Goal: Task Accomplishment & Management: Complete application form

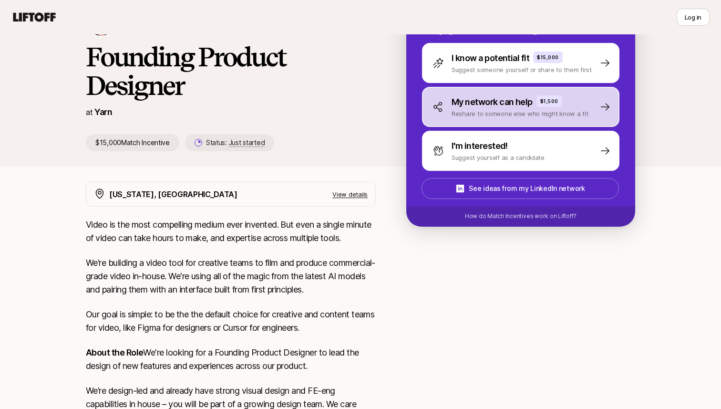
scroll to position [75, 0]
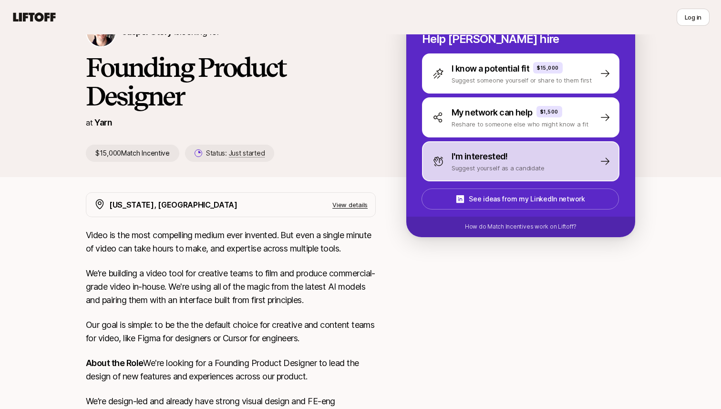
click at [499, 150] on p "I'm interested!" at bounding box center [480, 156] width 56 height 13
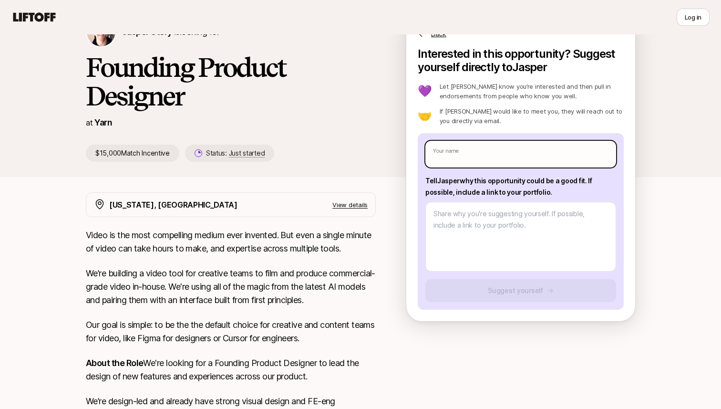
click at [508, 141] on input "text" at bounding box center [521, 154] width 191 height 27
type textarea "x"
type input "A"
type textarea "x"
type input "Ad"
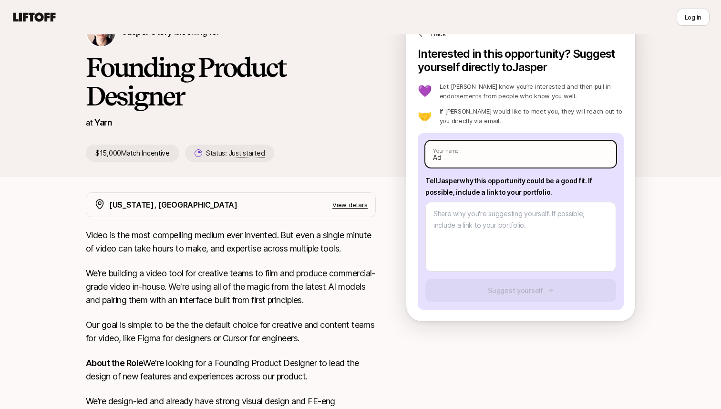
type textarea "x"
type input "Adra"
type textarea "x"
type input "Adrai"
type textarea "x"
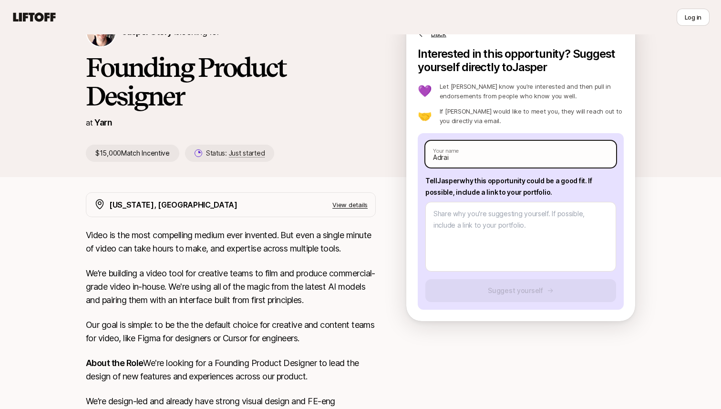
type input "[PERSON_NAME]"
type textarea "x"
type input "[PERSON_NAME]"
type textarea "x"
type input "[PERSON_NAME]"
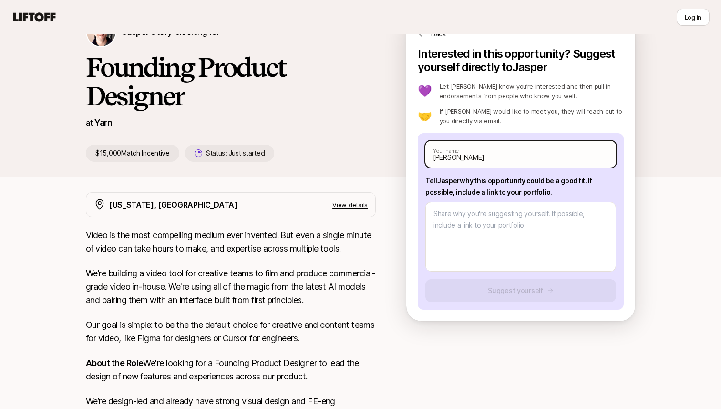
type textarea "x"
type input "Adra"
type textarea "x"
type input "Adrai"
type textarea "x"
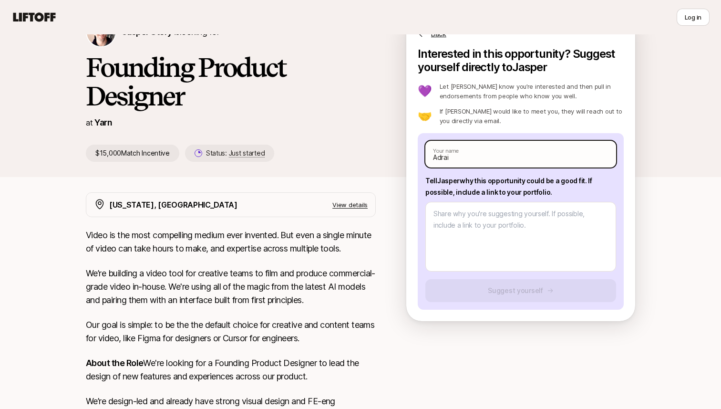
type input "Adra"
type textarea "x"
type input "Adr"
type textarea "x"
type input "Adri"
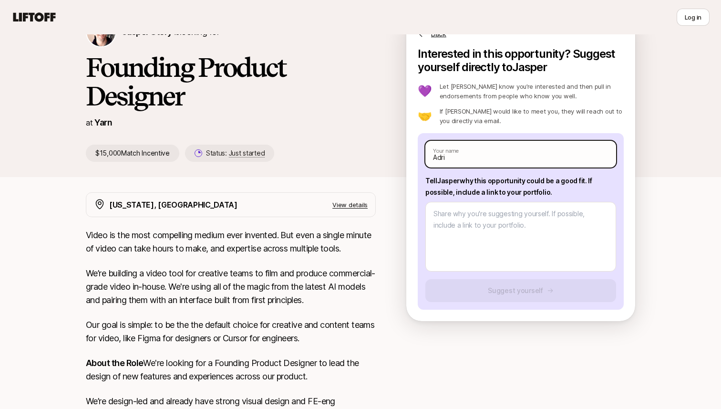
type textarea "x"
type input "Adria"
type textarea "x"
type input "[PERSON_NAME]"
type textarea "x"
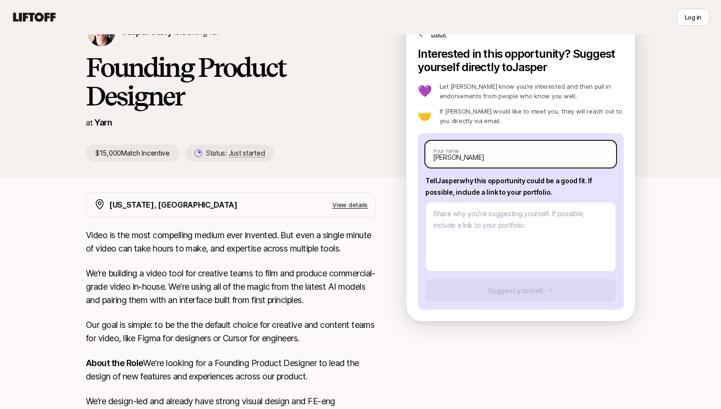
type input "[PERSON_NAME]"
type textarea "x"
type input "[PERSON_NAME]"
type textarea "x"
type input "[PERSON_NAME]"
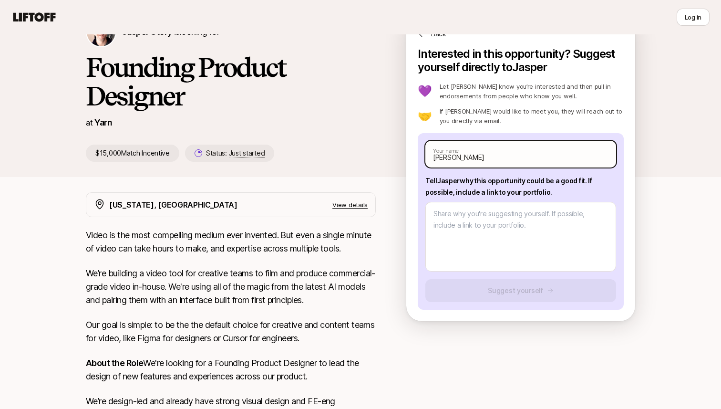
type textarea "x"
type input "[PERSON_NAME]"
type textarea "x"
type input "[PERSON_NAME]"
type textarea "x"
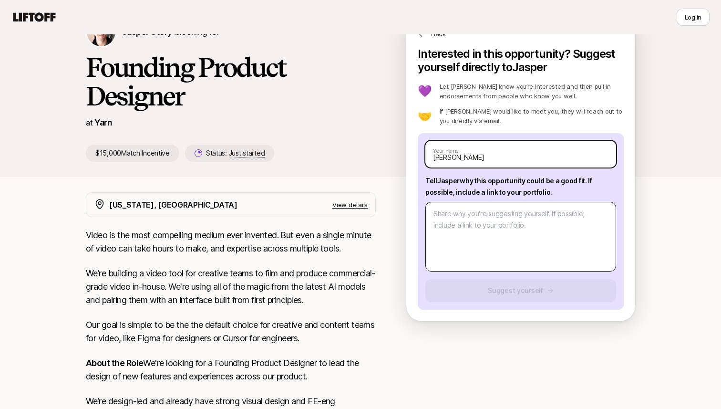
type input "[PERSON_NAME]"
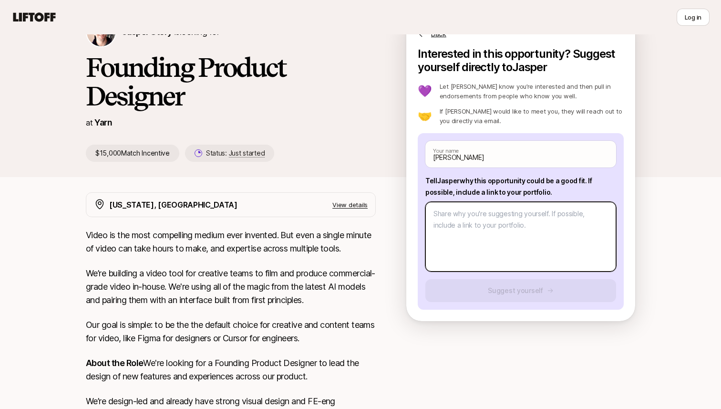
click at [515, 202] on textarea at bounding box center [521, 237] width 191 height 70
type textarea "x"
type textarea "P"
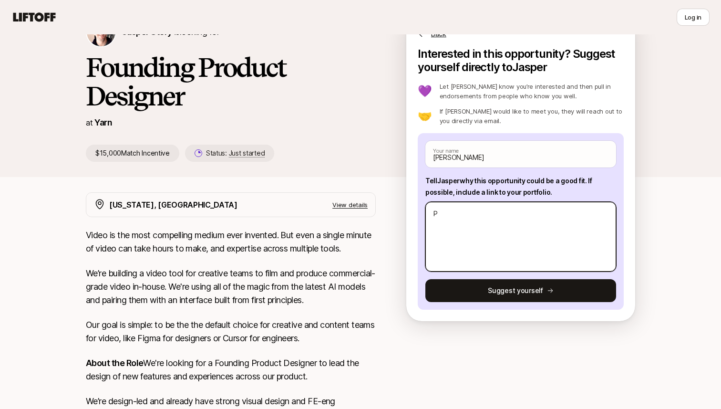
type textarea "x"
type textarea "Po"
type textarea "x"
type textarea "Por"
type textarea "x"
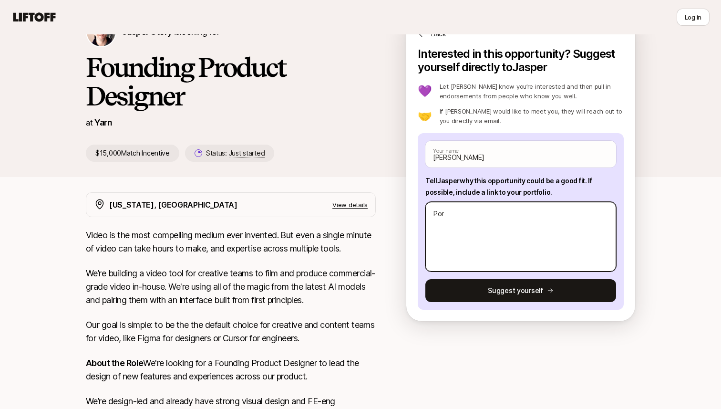
type textarea "Port"
type textarea "x"
type textarea "Portf"
type textarea "x"
type textarea "Portfo"
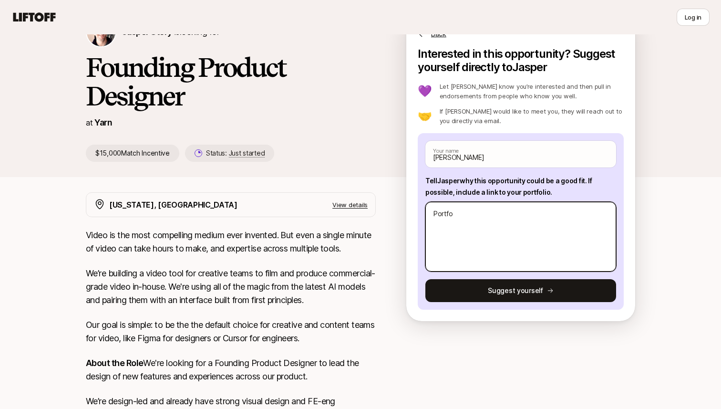
type textarea "x"
type textarea "Portfol"
type textarea "x"
type textarea "Portfoli"
type textarea "x"
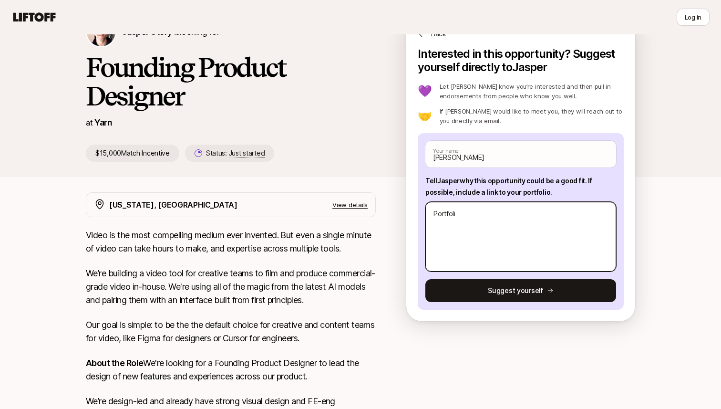
type textarea "Portfolio"
type textarea "x"
type textarea "Portfolio:"
type textarea "x"
type textarea "Portfolio:-"
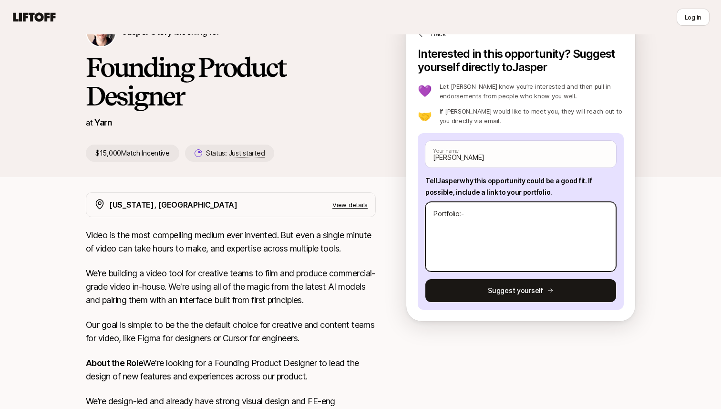
type textarea "x"
type textarea "Portfolio:-"
paste textarea "[URL][DOMAIN_NAME]"
type textarea "x"
type textarea "Portfolio:- [URL][DOMAIN_NAME]"
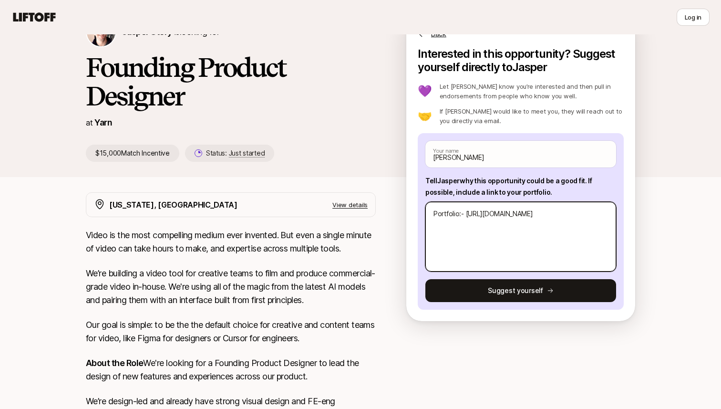
type textarea "x"
type textarea "Portfolio:- [URL][DOMAIN_NAME]"
type textarea "x"
type textarea "W Portfolio:- [URL][DOMAIN_NAME]"
type textarea "x"
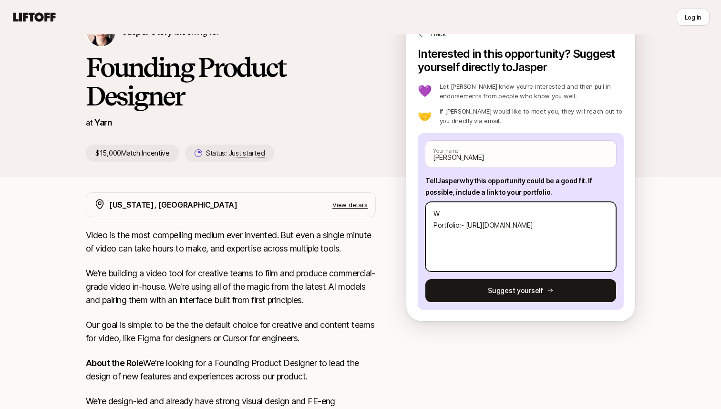
type textarea "Wy Portfolio:- [URL][DOMAIN_NAME]"
type textarea "x"
type textarea "W Portfolio:- [URL][DOMAIN_NAME]"
type textarea "x"
type textarea "Whu Portfolio:- [URL][DOMAIN_NAME]"
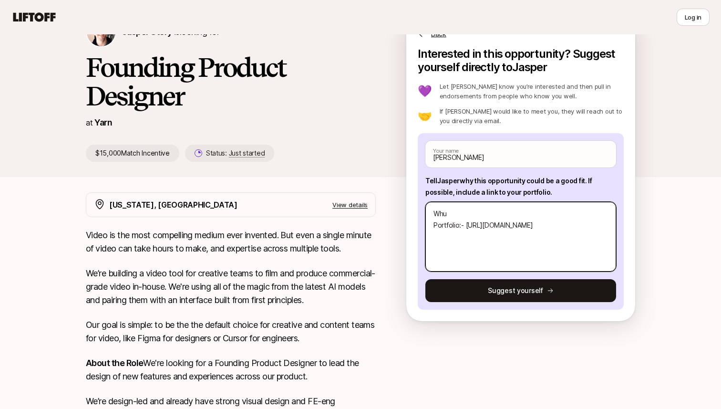
type textarea "x"
type textarea "Whu Portfolio:- [URL][DOMAIN_NAME]"
type textarea "x"
type textarea "Whu Portfolio:- [URL][DOMAIN_NAME]"
type textarea "x"
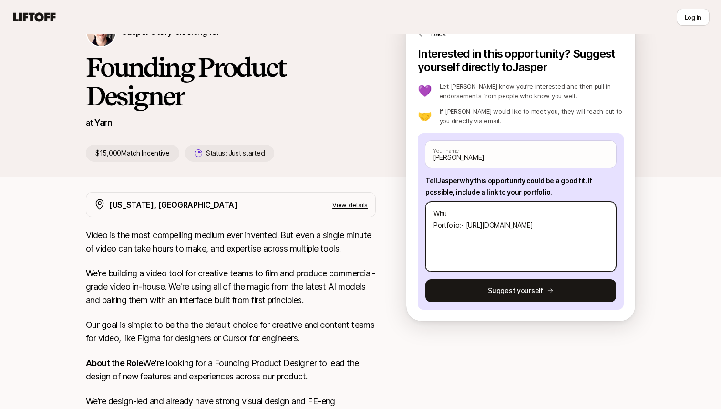
type textarea "Wh Portfolio:- [URL][DOMAIN_NAME]"
type textarea "x"
type textarea "Why Portfolio:- [URL][DOMAIN_NAME]"
type textarea "x"
type textarea "Why Portfolio:- [URL][DOMAIN_NAME]"
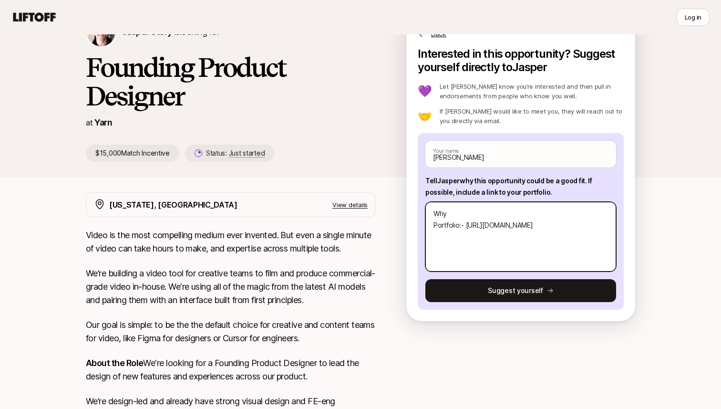
type textarea "x"
type textarea "Why I Portfolio:- [URL][DOMAIN_NAME]"
type textarea "x"
type textarea "Why I Portfolio:- [URL][DOMAIN_NAME]"
type textarea "x"
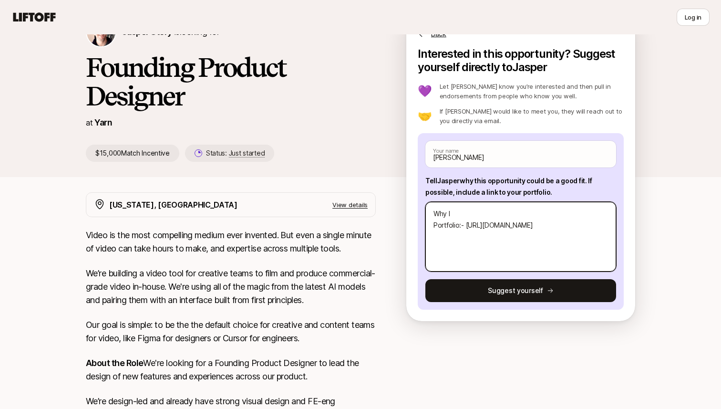
type textarea "Why I c Portfolio:- [URL][DOMAIN_NAME]"
type textarea "x"
type textarea "Why I co Portfolio:- [URL][DOMAIN_NAME]"
type textarea "x"
type textarea "Why I cou Portfolio:- [URL][DOMAIN_NAME]"
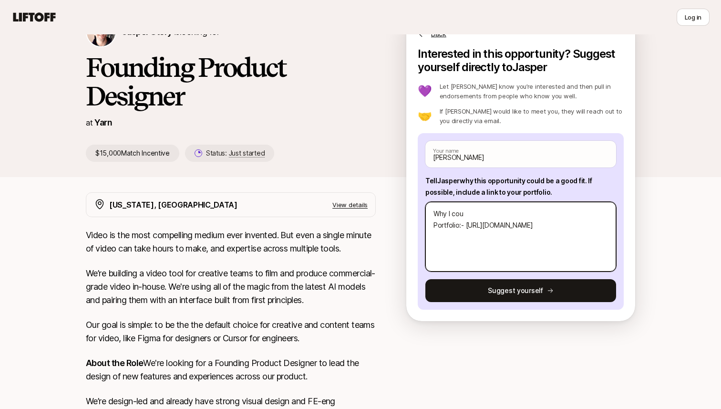
type textarea "x"
type textarea "Why I coul Portfolio:- [URL][DOMAIN_NAME]"
type textarea "x"
type textarea "Why I could Portfolio:- [URL][DOMAIN_NAME]"
type textarea "x"
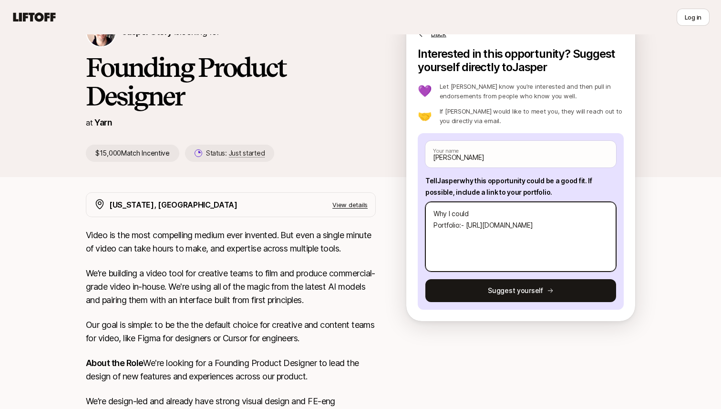
type textarea "Why I could Portfolio:- [URL][DOMAIN_NAME]"
type textarea "x"
type textarea "Why I could b Portfolio:- [URL][DOMAIN_NAME]"
type textarea "x"
type textarea "Why I could be Portfolio:- [URL][DOMAIN_NAME]"
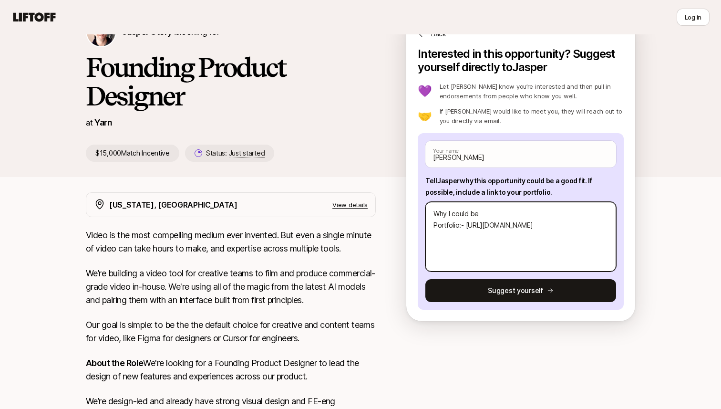
type textarea "x"
type textarea "Why I could be Portfolio:- [URL][DOMAIN_NAME]"
type textarea "x"
type textarea "Why I could be a Portfolio:- [URL][DOMAIN_NAME]"
type textarea "x"
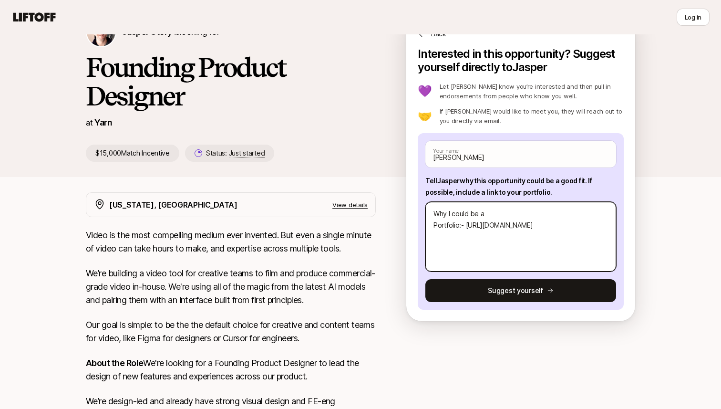
type textarea "Why I could be a f Portfolio:- [URL][DOMAIN_NAME]"
type textarea "x"
type textarea "Why I could be a fo Portfolio:- [URL][DOMAIN_NAME]"
type textarea "x"
type textarea "Why I could be a f Portfolio:- [URL][DOMAIN_NAME]"
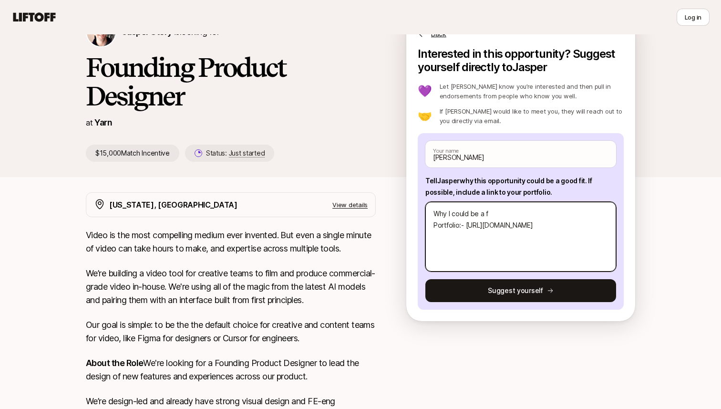
type textarea "x"
type textarea "Why I could be a fg Portfolio:- [URL][DOMAIN_NAME]"
type textarea "x"
type textarea "Why I could be a f Portfolio:- [URL][DOMAIN_NAME]"
type textarea "x"
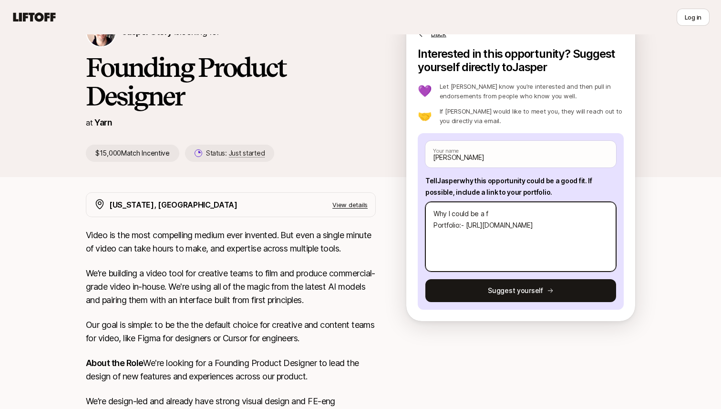
type textarea "Why I could be a Portfolio:- [URL][DOMAIN_NAME]"
type textarea "x"
type textarea "Why I could be a g Portfolio:- [URL][DOMAIN_NAME]"
type textarea "x"
type textarea "Why I could be a go Portfolio:- [URL][DOMAIN_NAME]"
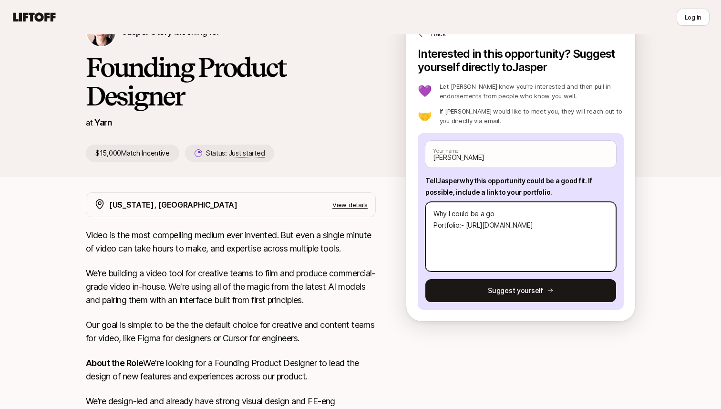
type textarea "x"
type textarea "Why I could be a [DEMOGRAPHIC_DATA] Portfolio:- [URL][DOMAIN_NAME]"
type textarea "x"
type textarea "Why I could be a go Portfolio:- [URL][DOMAIN_NAME]"
type textarea "x"
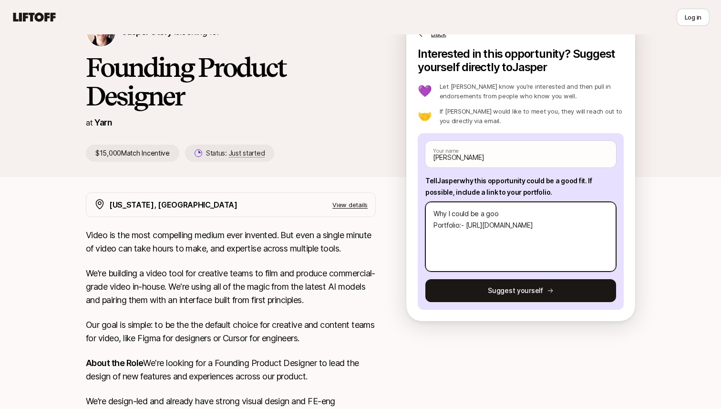
type textarea "Why I could be a good Portfolio:- [URL][DOMAIN_NAME]"
type textarea "x"
type textarea "Why I could be a good f Portfolio:- [URL][DOMAIN_NAME]"
type textarea "x"
type textarea "Why I could be a good fi Portfolio:- [URL][DOMAIN_NAME]"
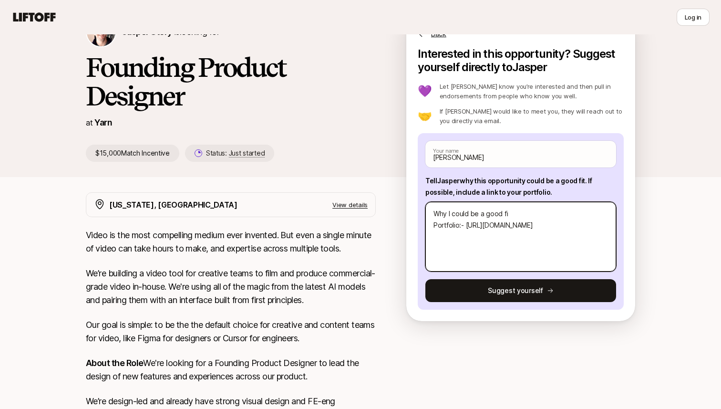
type textarea "x"
type textarea "Why I could be a good fit Portfolio:- [URL][DOMAIN_NAME]"
type textarea "x"
type textarea "Why I could be a good fit: Portfolio:- [URL][DOMAIN_NAME]"
type textarea "x"
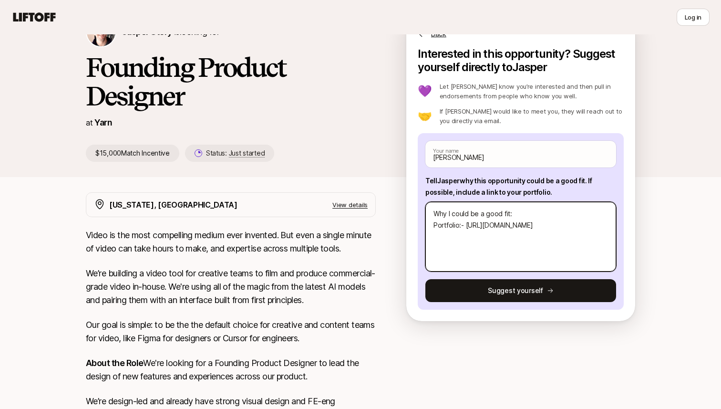
type textarea "Why I could be a good fit: Portfolio:- [URL][DOMAIN_NAME]"
type textarea "x"
type textarea "Why I could be a good fit: Portfolio:- [URL][DOMAIN_NAME]"
type textarea "x"
type textarea "Why I could be a good fit: Portfolio:- [URL][DOMAIN_NAME]"
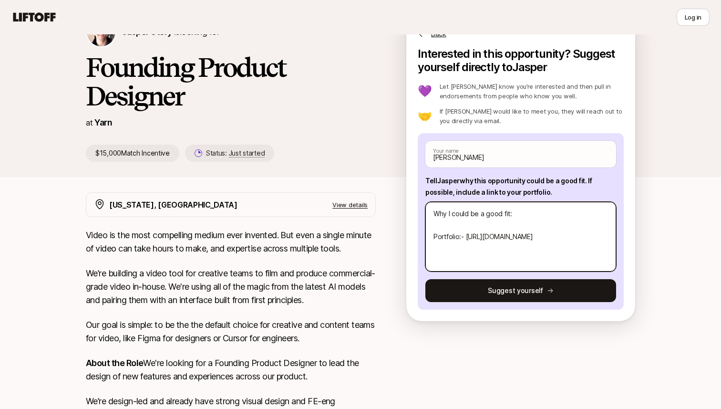
type textarea "x"
type textarea "Why I could be a good fit: - Portfolio:- [URL][DOMAIN_NAME]"
type textarea "x"
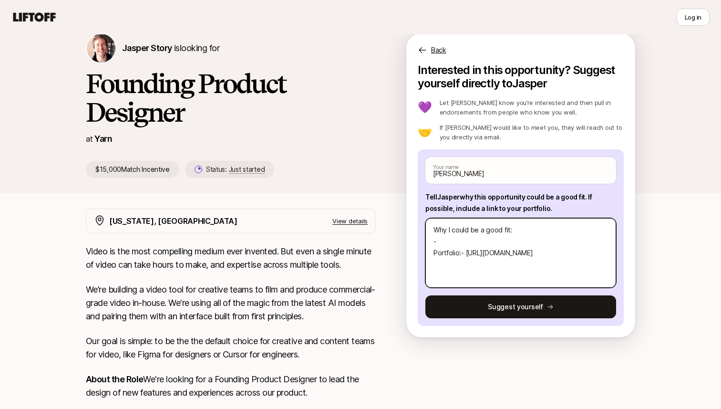
scroll to position [44, 0]
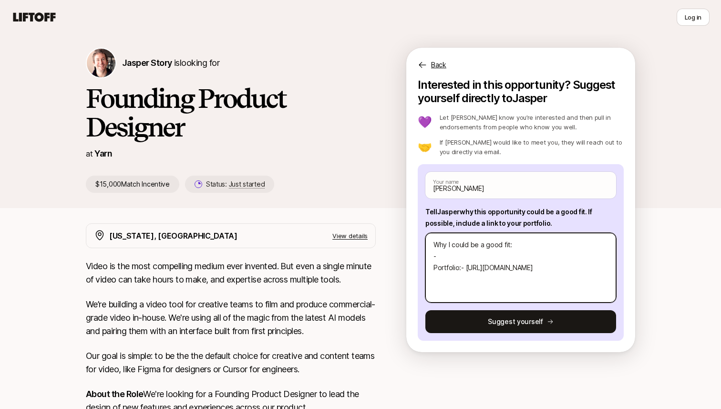
type textarea "Why I could be a good fit: - Portfolio:- [URL][DOMAIN_NAME]"
paste textarea "Why I think I can set the bar for the design team: - Got a track record of tran…"
type textarea "x"
type textarea "Why I could be a good fit: - Why I think I can set the bar for the design team:…"
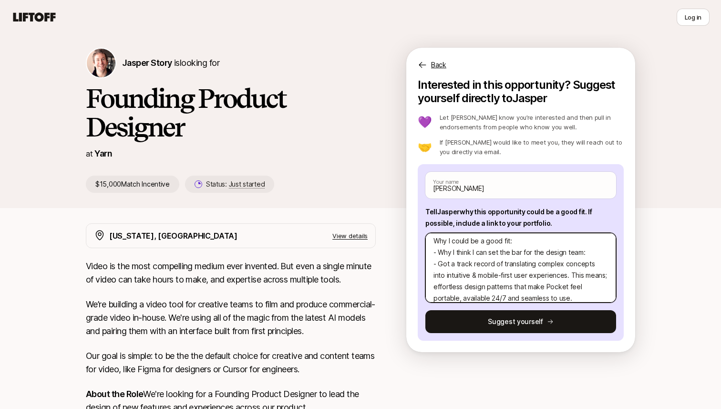
scroll to position [0, 0]
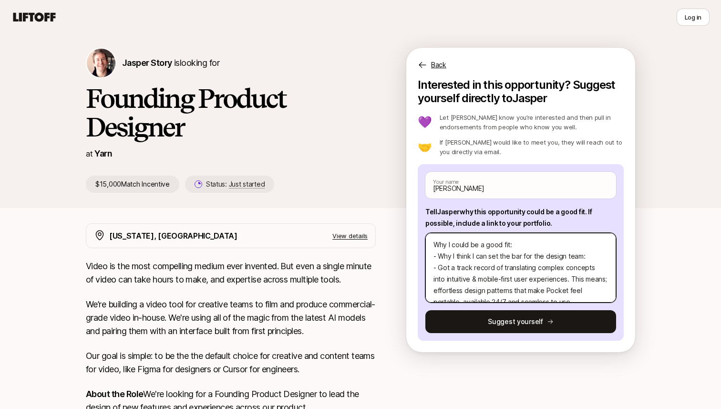
drag, startPoint x: 591, startPoint y: 238, endPoint x: 429, endPoint y: 239, distance: 161.7
click at [429, 239] on textarea "Why I could be a good fit: - Why I think I can set the bar for the design team:…" at bounding box center [521, 268] width 191 height 70
type textarea "x"
type textarea "Why I could be a good fit: - Got a track record of translating complex concepts…"
type textarea "x"
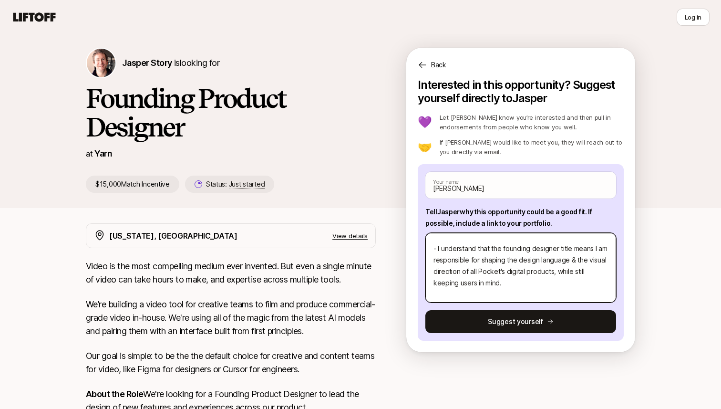
scroll to position [55, 0]
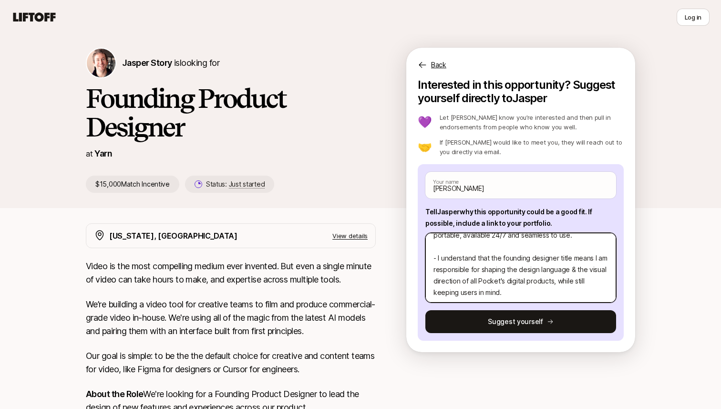
click at [496, 261] on textarea "Why I could be a good fit: - Got a track record of translating complex concepts…" at bounding box center [521, 268] width 191 height 70
type textarea "Why I could be a good fit: - Got a track record of translating complex concepts…"
type textarea "x"
type textarea "Why I could be a good fit: - Got a track record of translating complex concepts…"
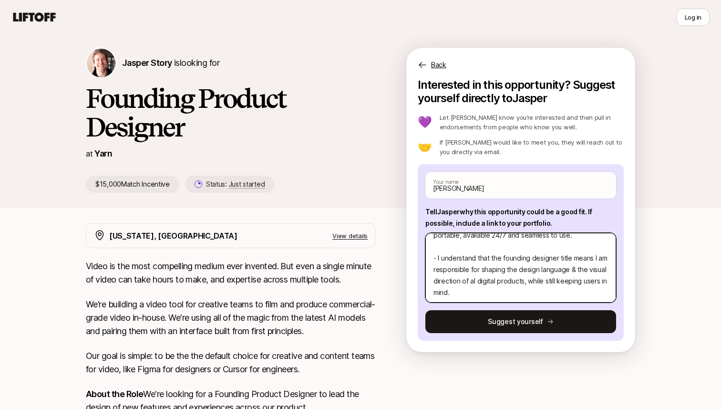
type textarea "x"
type textarea "Why I could be a good fit: - Got a track record of translating complex concepts…"
type textarea "x"
type textarea "Why I could be a good fit: - Got a track record of translating complex concepts…"
type textarea "x"
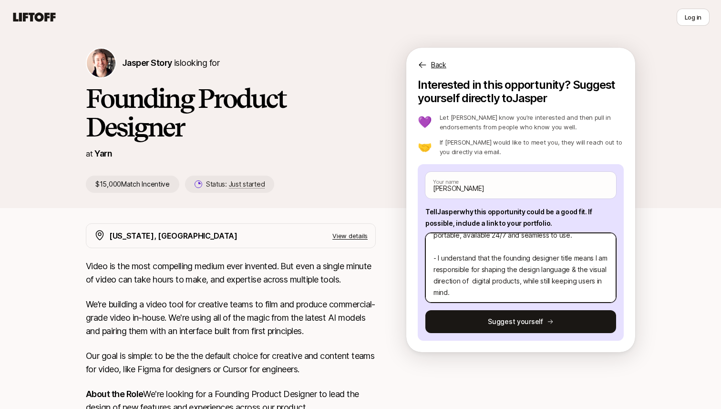
type textarea "Why I could be a good fit: - Got a track record of translating complex concepts…"
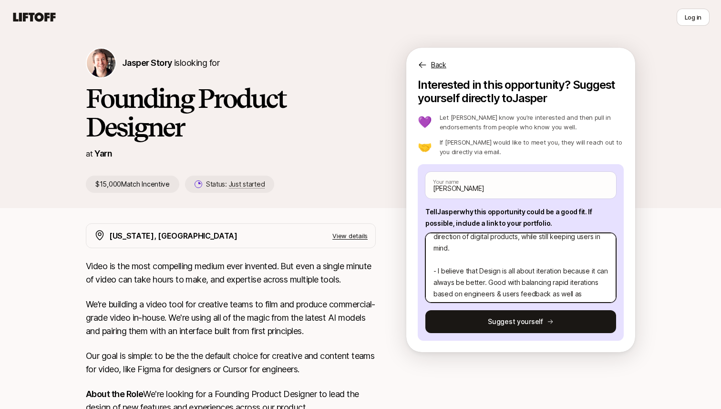
scroll to position [126, 0]
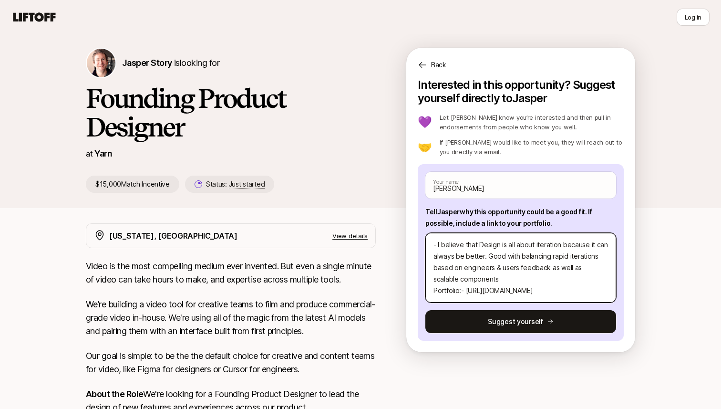
click at [506, 263] on textarea "Why I could be a good fit: - Got a track record of translating complex concepts…" at bounding box center [521, 268] width 191 height 70
type textarea "x"
type textarea "Why I could be a good fit: - Got a track record of translating complex concepts…"
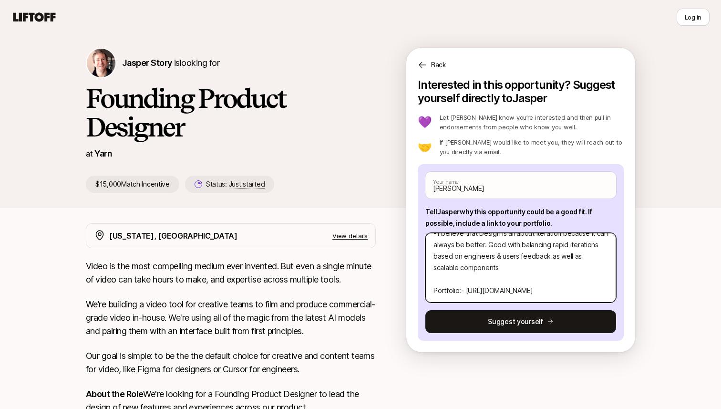
type textarea "x"
type textarea "Why I could be a good fit: - Got a track record of translating complex concepts…"
type textarea "x"
type textarea "Why I could be a good fit: - Got a track record of translating complex concepts…"
type textarea "x"
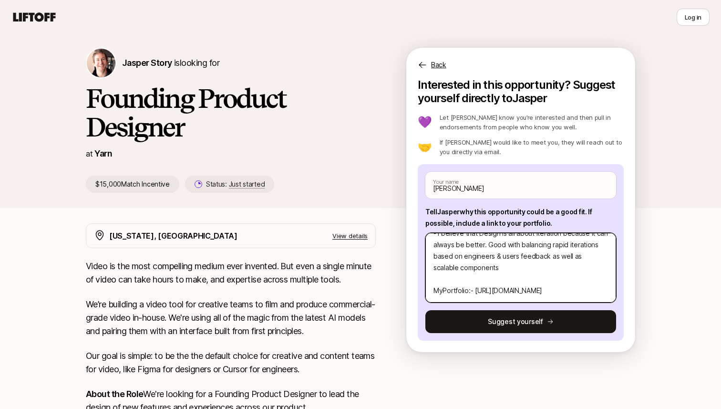
type textarea "Why I could be a good fit: - Got a track record of translating complex concepts…"
drag, startPoint x: 546, startPoint y: 277, endPoint x: 428, endPoint y: 273, distance: 117.4
click at [428, 273] on textarea "Why I could be a good fit: - Got a track record of translating complex concepts…" at bounding box center [521, 268] width 191 height 70
type textarea "x"
type textarea "Why I could be a good fit: - Got a track record of translating complex concepts…"
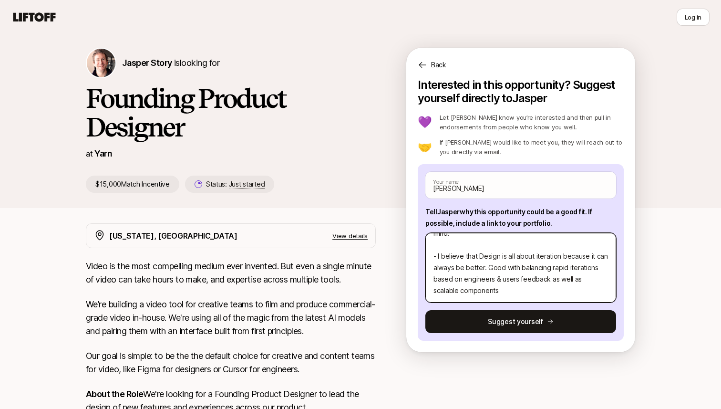
type textarea "x"
type textarea "Why I could be a good fit: - Got a track record of translating complex concepts…"
type textarea "x"
type textarea "Why I could be a good fit: - Got a track record of translating complex concepts…"
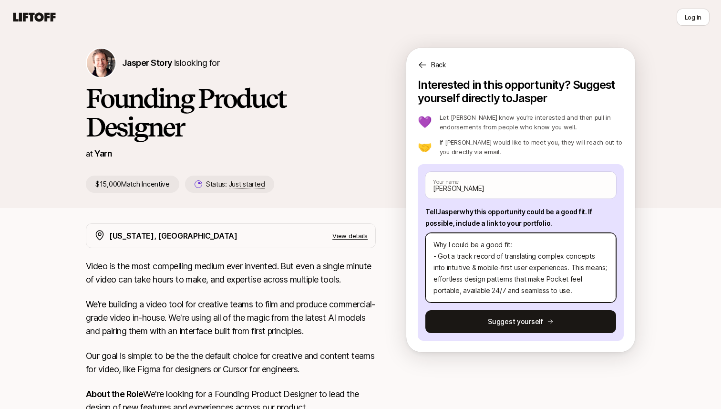
type textarea "x"
type textarea "Why I could be a good fit: - Got a track record of translating complex concepts…"
type textarea "x"
type textarea "Why I could be a good fit: - Got a track record of translating complex concepts…"
paste textarea "My Portfolio:- [URL][DOMAIN_NAME]"
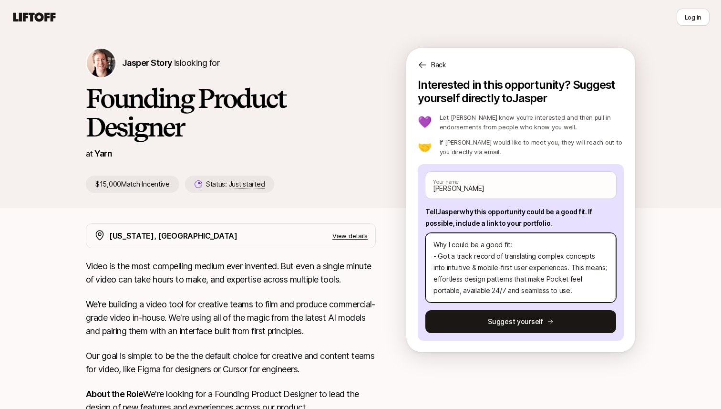
type textarea "x"
type textarea "My Portfolio:- [URL][DOMAIN_NAME] Why I could be a good fit: - Got a track reco…"
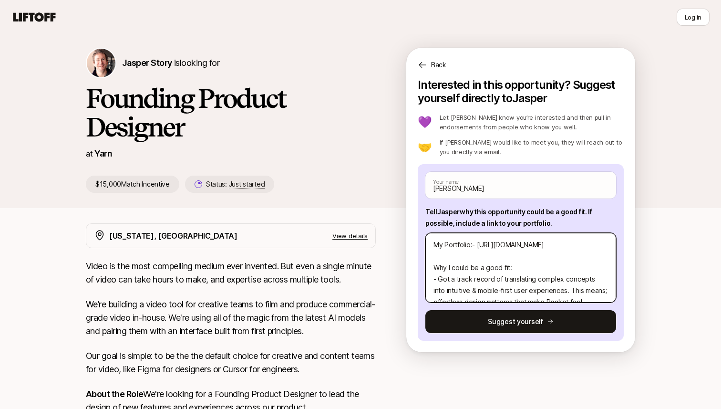
type textarea "x"
type textarea "My Portfolio:- [URL][DOMAIN_NAME] Why I could be a good fit: - Got a track reco…"
type textarea "x"
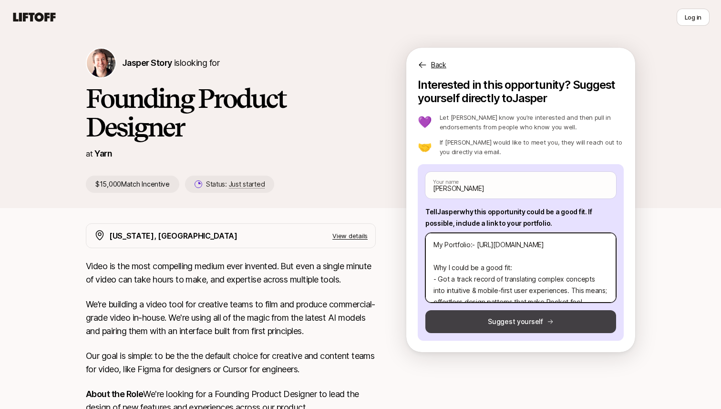
type textarea "My Portfolio:- [URL][DOMAIN_NAME] Why I could be a good fit: - Got a track reco…"
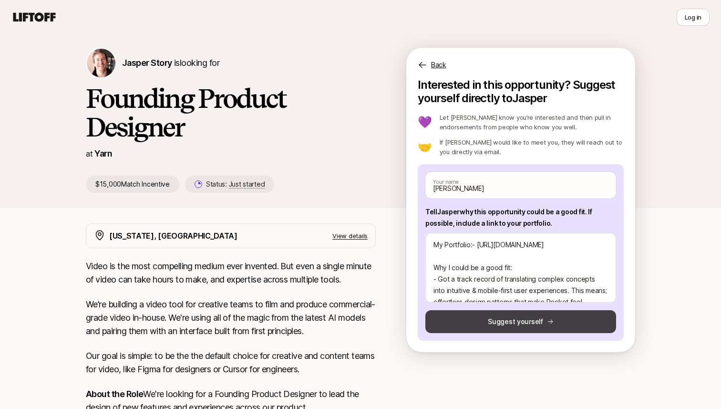
click at [479, 310] on button "Suggest yourself" at bounding box center [521, 321] width 191 height 23
type textarea "x"
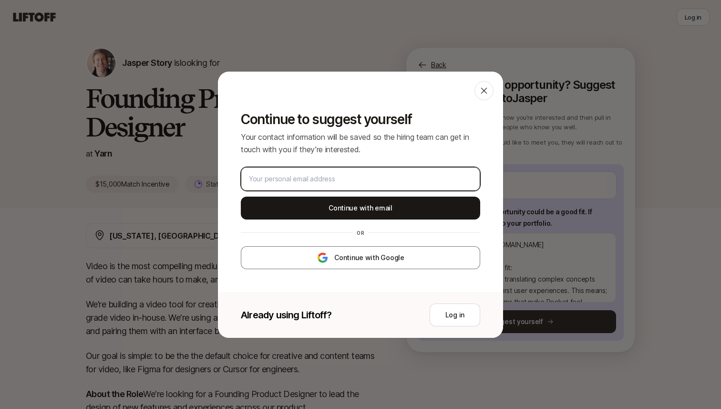
click at [351, 177] on input "email" at bounding box center [360, 178] width 223 height 11
type input "adrianoduma"
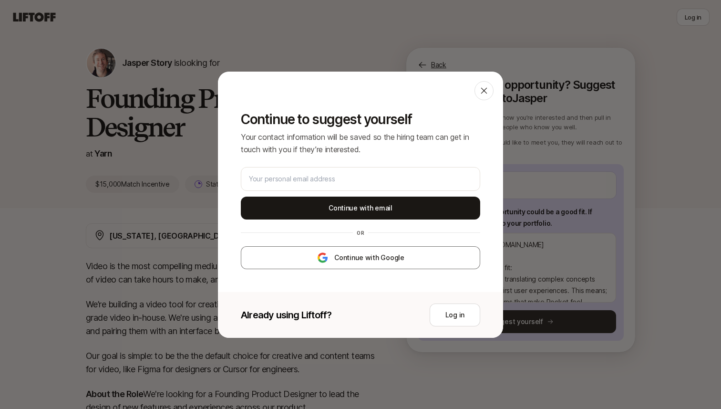
click at [344, 241] on div "Continue with Google or Continue with email" at bounding box center [360, 218] width 239 height 102
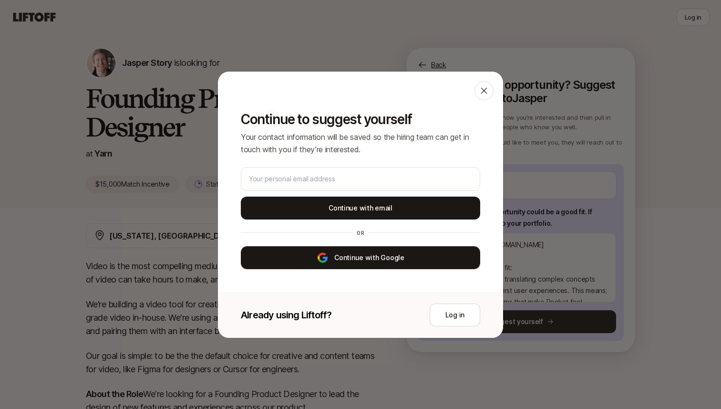
click at [344, 251] on button "Continue with Google" at bounding box center [360, 257] width 239 height 23
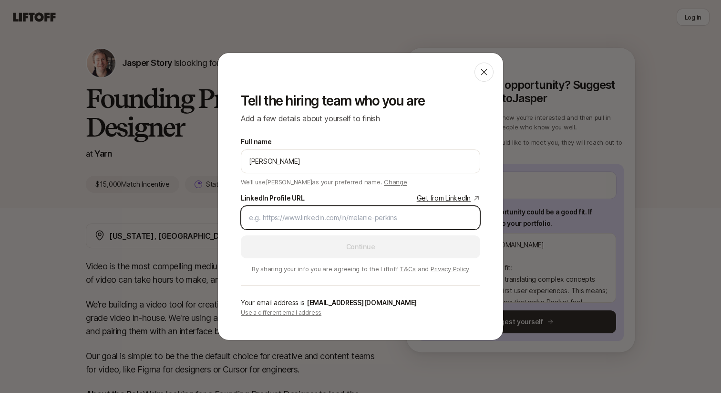
type textarea "x"
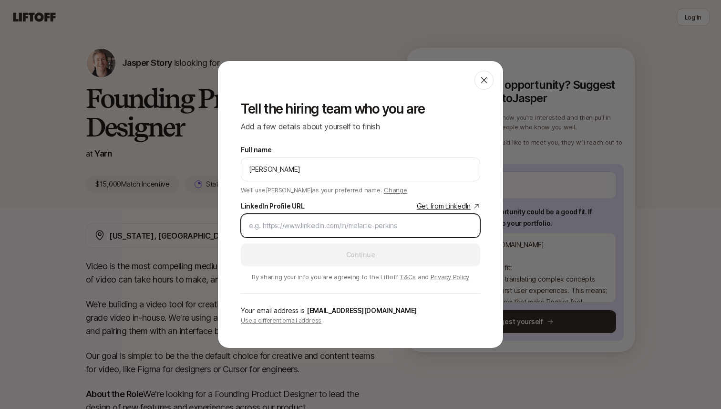
click at [351, 225] on input "LinkedIn Profile URL Get from LinkedIn" at bounding box center [360, 225] width 223 height 11
paste input "[URL][DOMAIN_NAME][PERSON_NAME]"
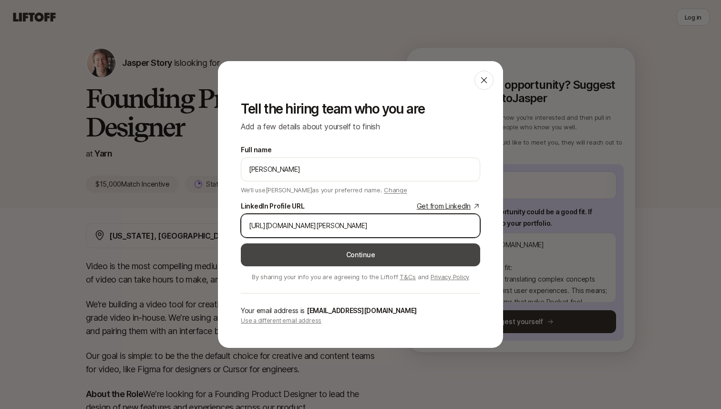
type input "[URL][DOMAIN_NAME][PERSON_NAME]"
click at [354, 259] on button "Continue" at bounding box center [360, 254] width 239 height 23
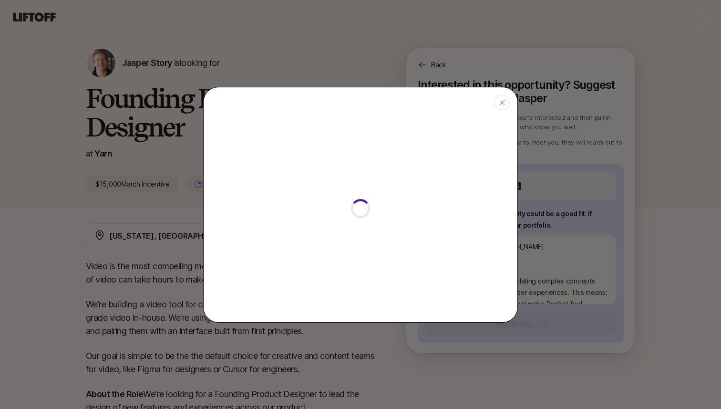
type textarea "x"
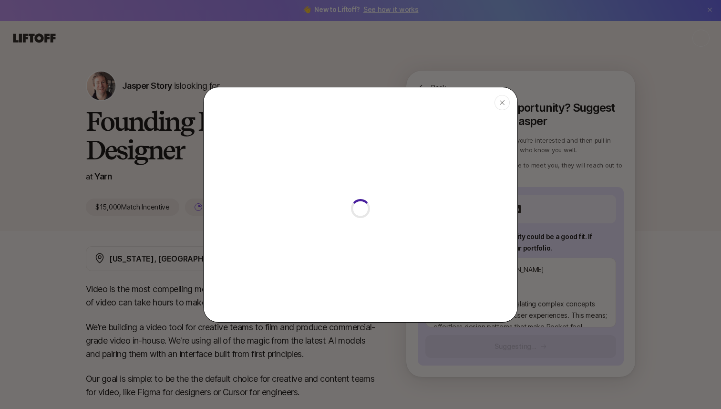
scroll to position [44, 0]
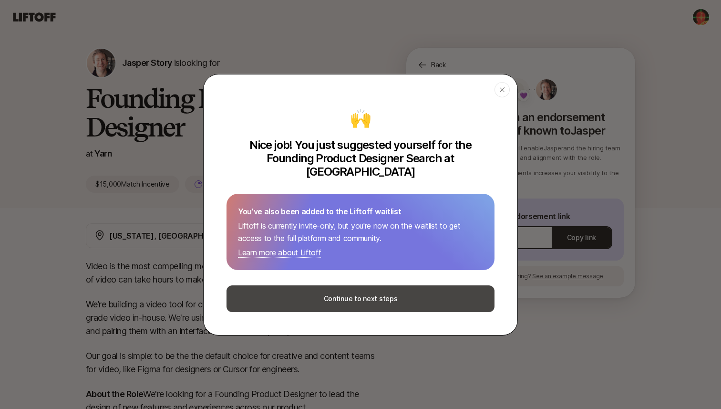
click at [424, 298] on button "Continue to next steps" at bounding box center [361, 298] width 268 height 27
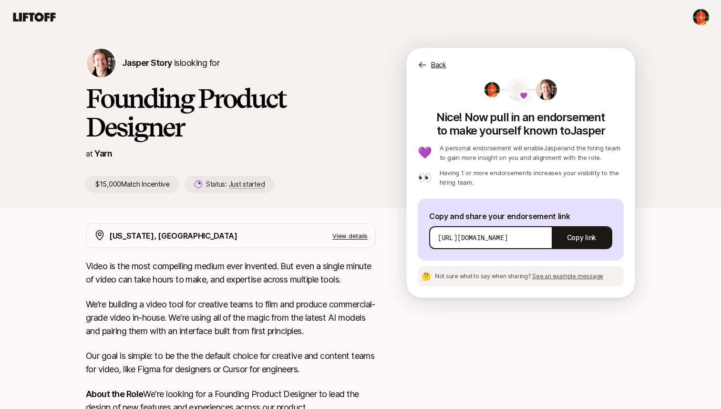
click at [49, 24] on div at bounding box center [360, 17] width 698 height 17
click at [47, 21] on icon at bounding box center [34, 16] width 42 height 9
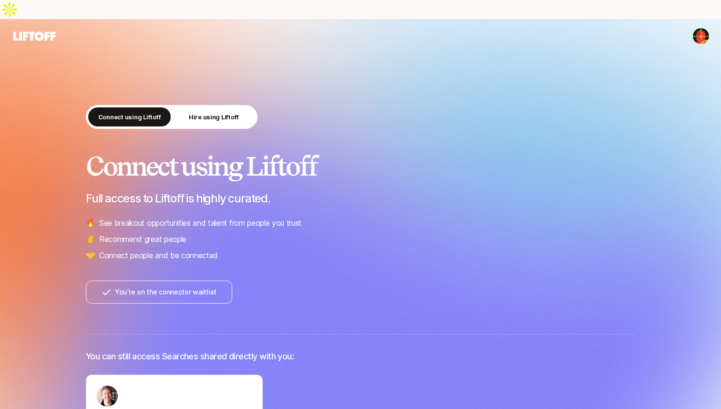
click at [49, 30] on icon at bounding box center [34, 36] width 46 height 13
click at [702, 18] on html "Connect using Liftoff Hire using Liftoff Connect using Liftoff Full access to L…" at bounding box center [360, 204] width 721 height 409
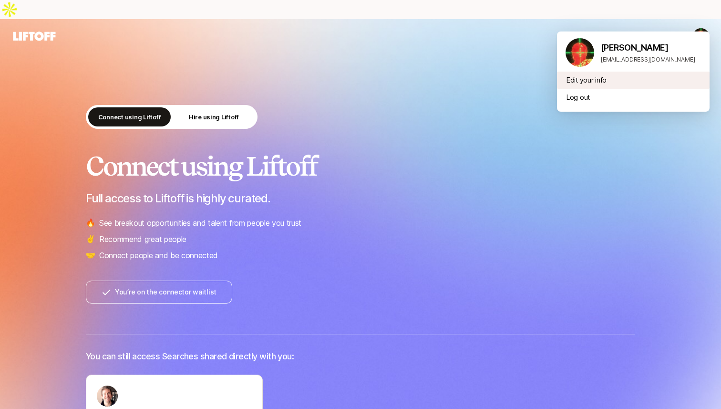
click at [598, 78] on div "Edit your info" at bounding box center [633, 80] width 153 height 17
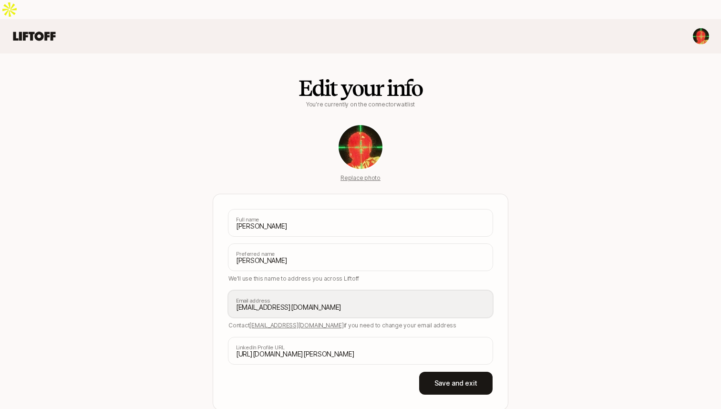
scroll to position [21, 0]
